Goal: Complete application form

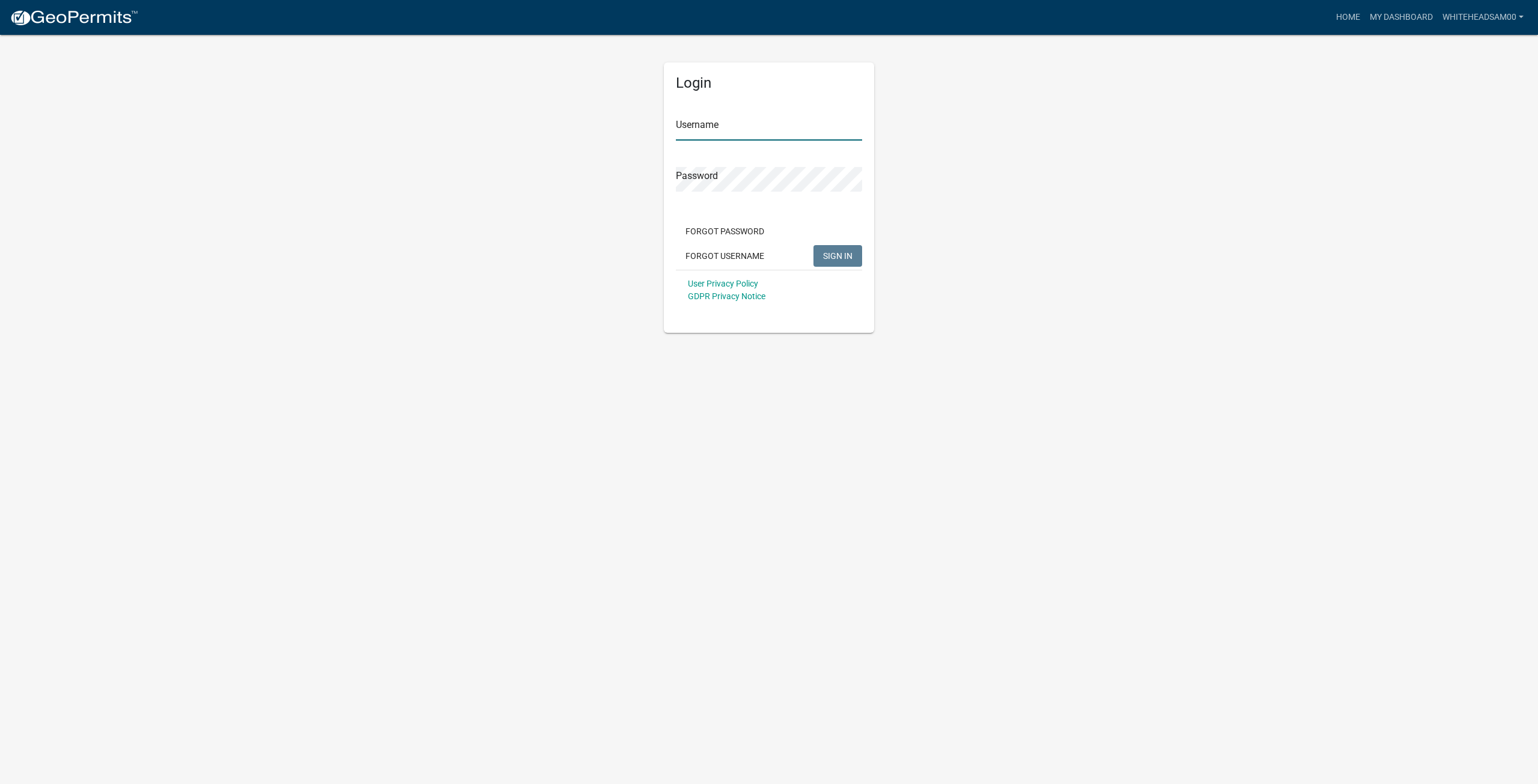
click at [734, 129] on input "Username" at bounding box center [769, 128] width 186 height 25
type input "Whiteheadsam00"
click at [817, 252] on button "SIGN IN" at bounding box center [837, 256] width 48 height 21
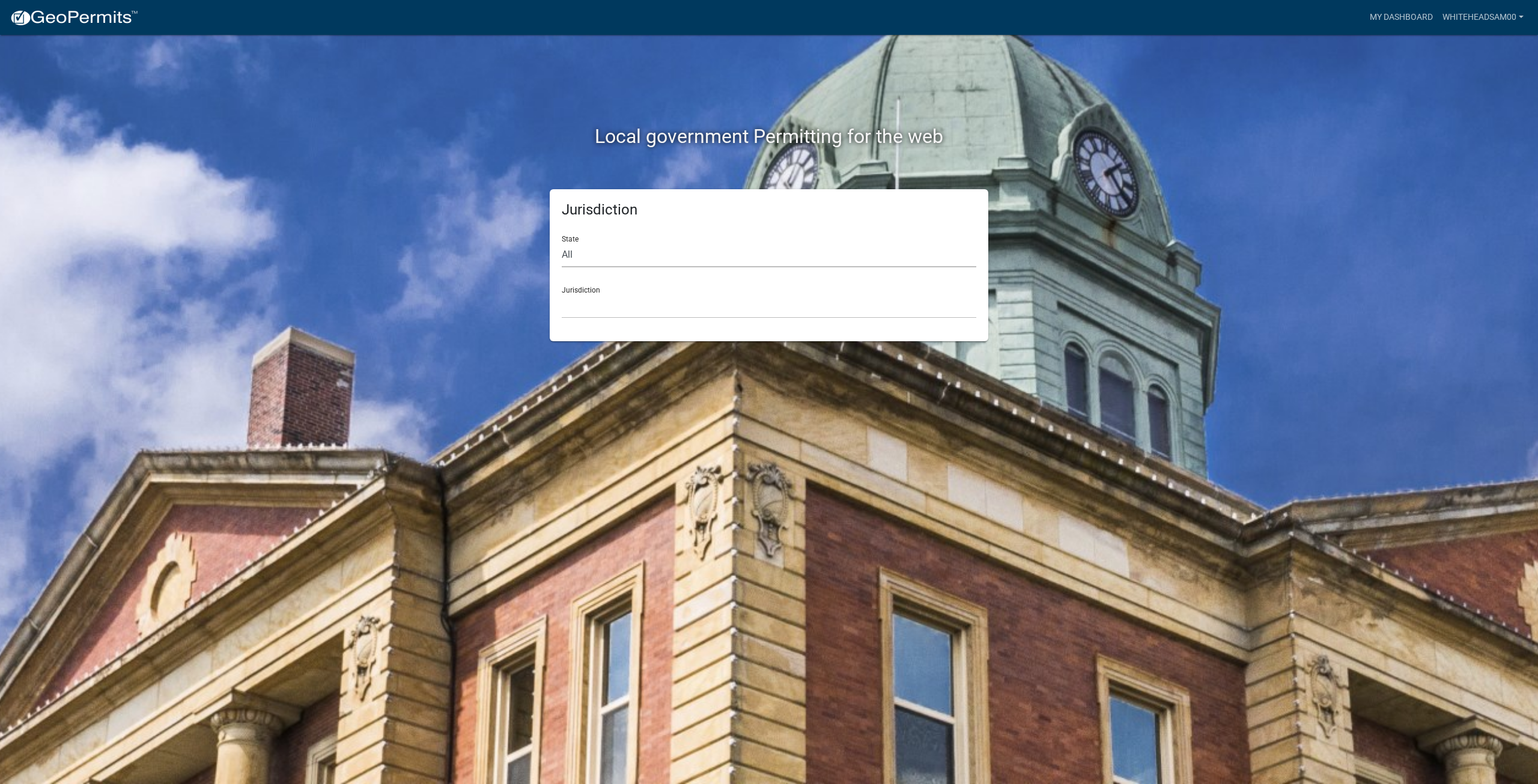
drag, startPoint x: 0, startPoint y: 0, endPoint x: 796, endPoint y: 253, distance: 835.2
click at [796, 253] on select "All [US_STATE] [US_STATE] [US_STATE] [US_STATE] [US_STATE] [US_STATE] [US_STATE…" at bounding box center [769, 255] width 415 height 25
select select "[US_STATE]"
click at [561, 242] on select "All [US_STATE] [US_STATE] [US_STATE] [US_STATE] [US_STATE] [US_STATE] [US_STATE…" at bounding box center [769, 255] width 415 height 25
click at [805, 311] on select "City of [GEOGRAPHIC_DATA], [US_STATE] City of [GEOGRAPHIC_DATA], [US_STATE] Cit…" at bounding box center [769, 306] width 415 height 25
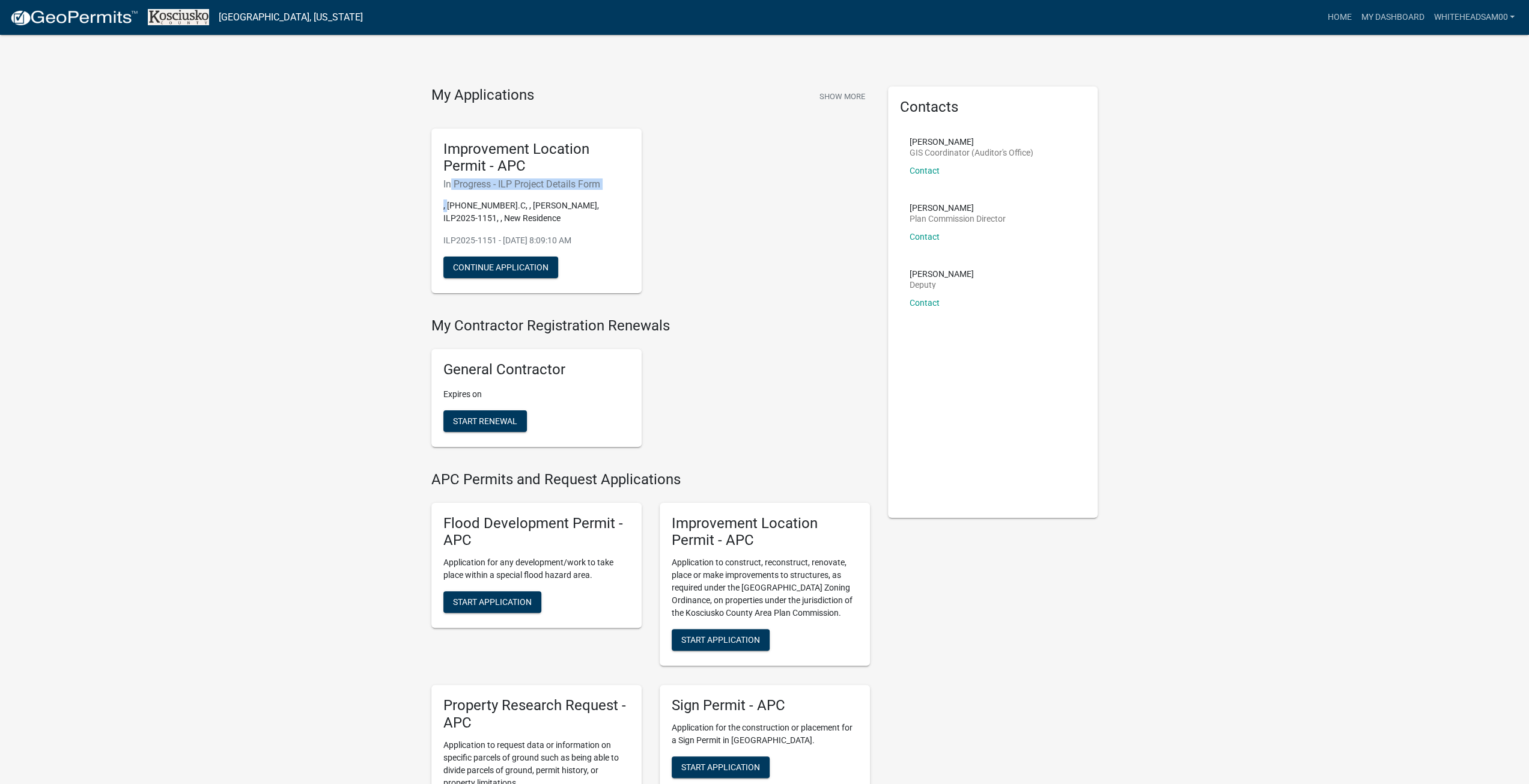
drag, startPoint x: 447, startPoint y: 204, endPoint x: 361, endPoint y: 188, distance: 87.5
